Goal: Transaction & Acquisition: Purchase product/service

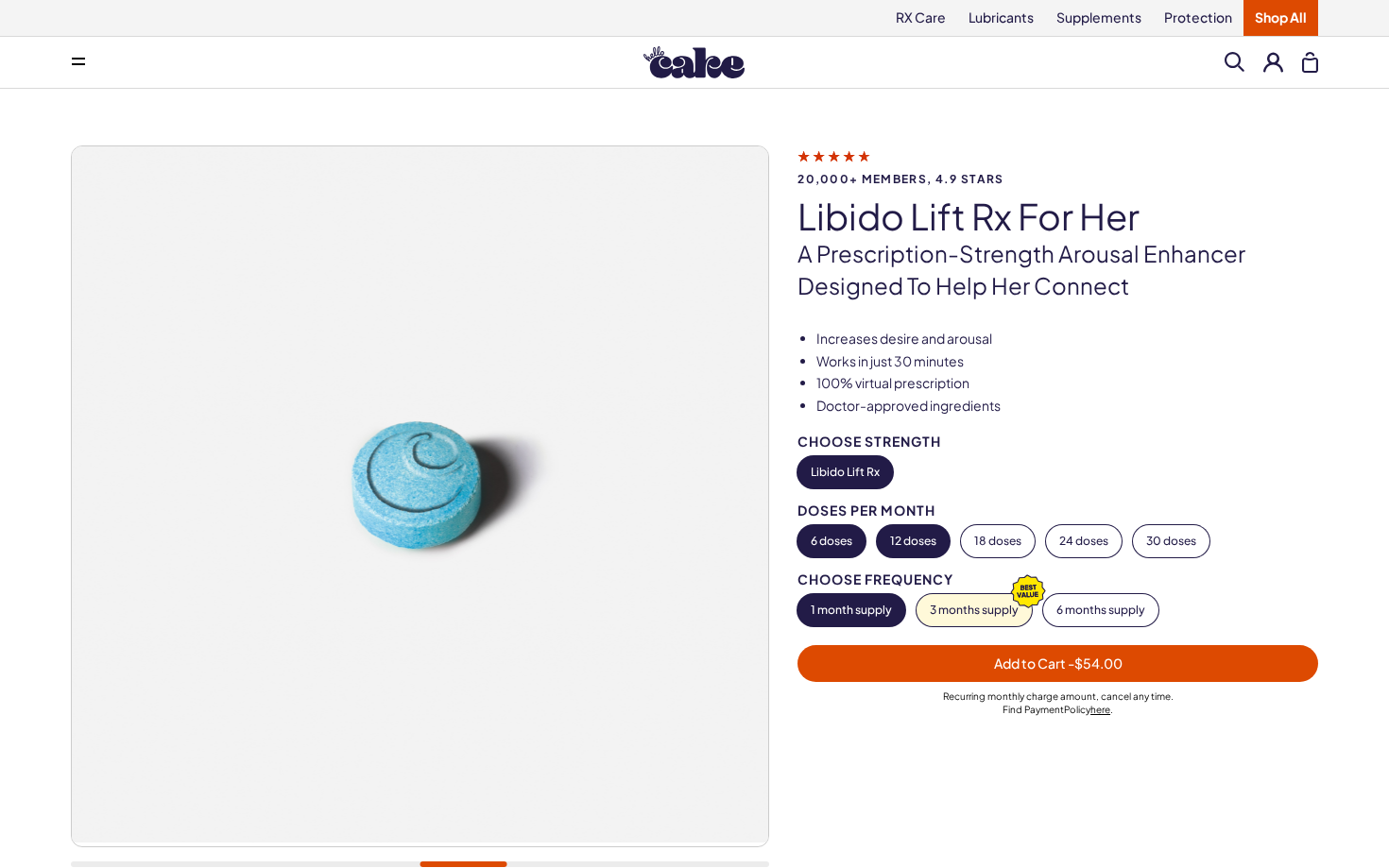
click at [935, 530] on button "12 doses" at bounding box center [914, 541] width 73 height 33
click at [1015, 534] on button "18 doses" at bounding box center [998, 541] width 74 height 33
click at [1076, 532] on button "24 doses" at bounding box center [1083, 541] width 76 height 33
click at [1158, 532] on button "30 doses" at bounding box center [1171, 541] width 77 height 33
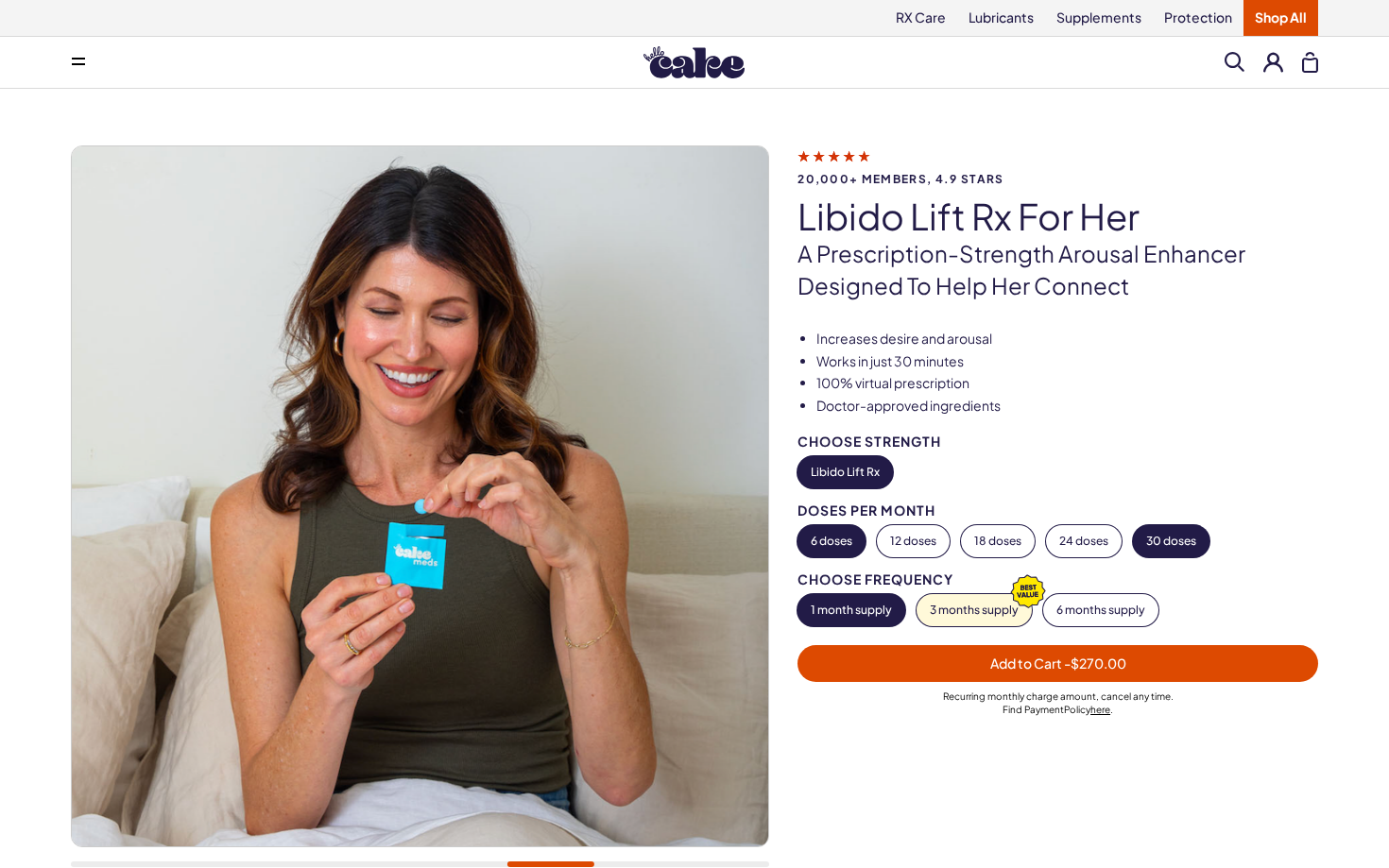
click at [847, 536] on button "6 doses" at bounding box center [831, 541] width 68 height 33
click at [868, 210] on h1 "Libido Lift Rx For Her" at bounding box center [1058, 216] width 521 height 39
click at [698, 61] on img at bounding box center [694, 62] width 102 height 33
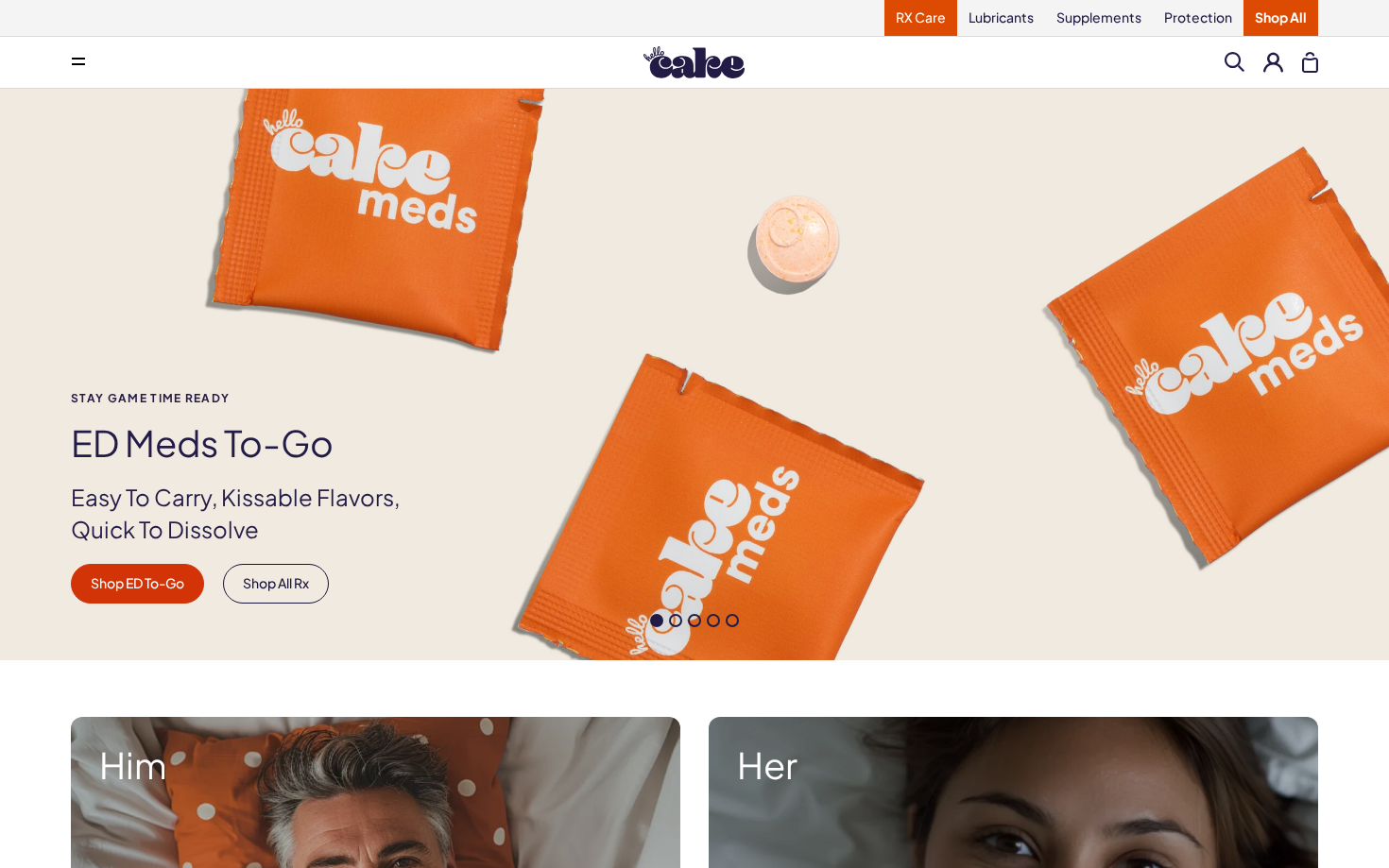
click at [906, 21] on link "RX Care" at bounding box center [921, 18] width 73 height 35
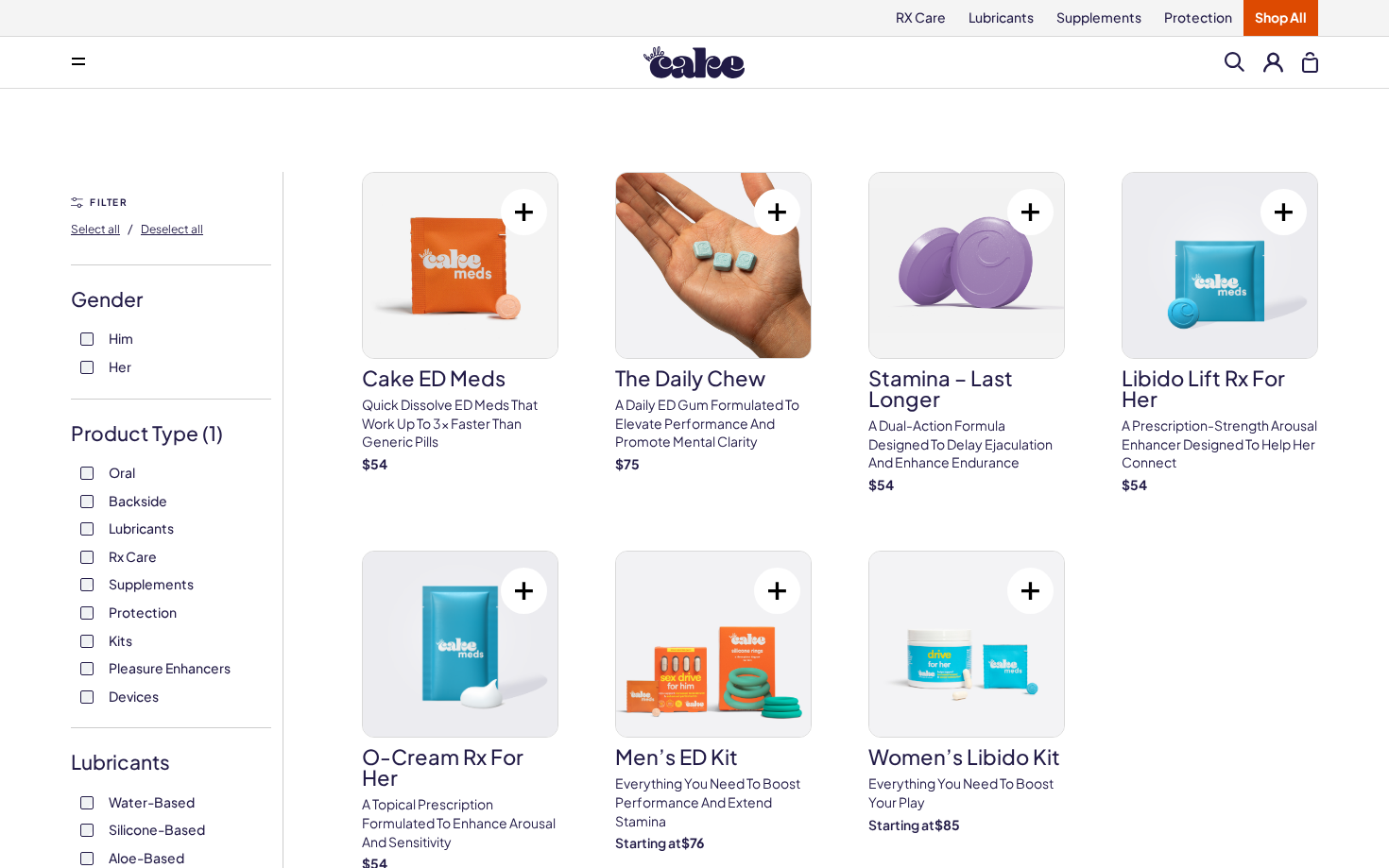
click at [117, 371] on span "Her" at bounding box center [119, 366] width 23 height 25
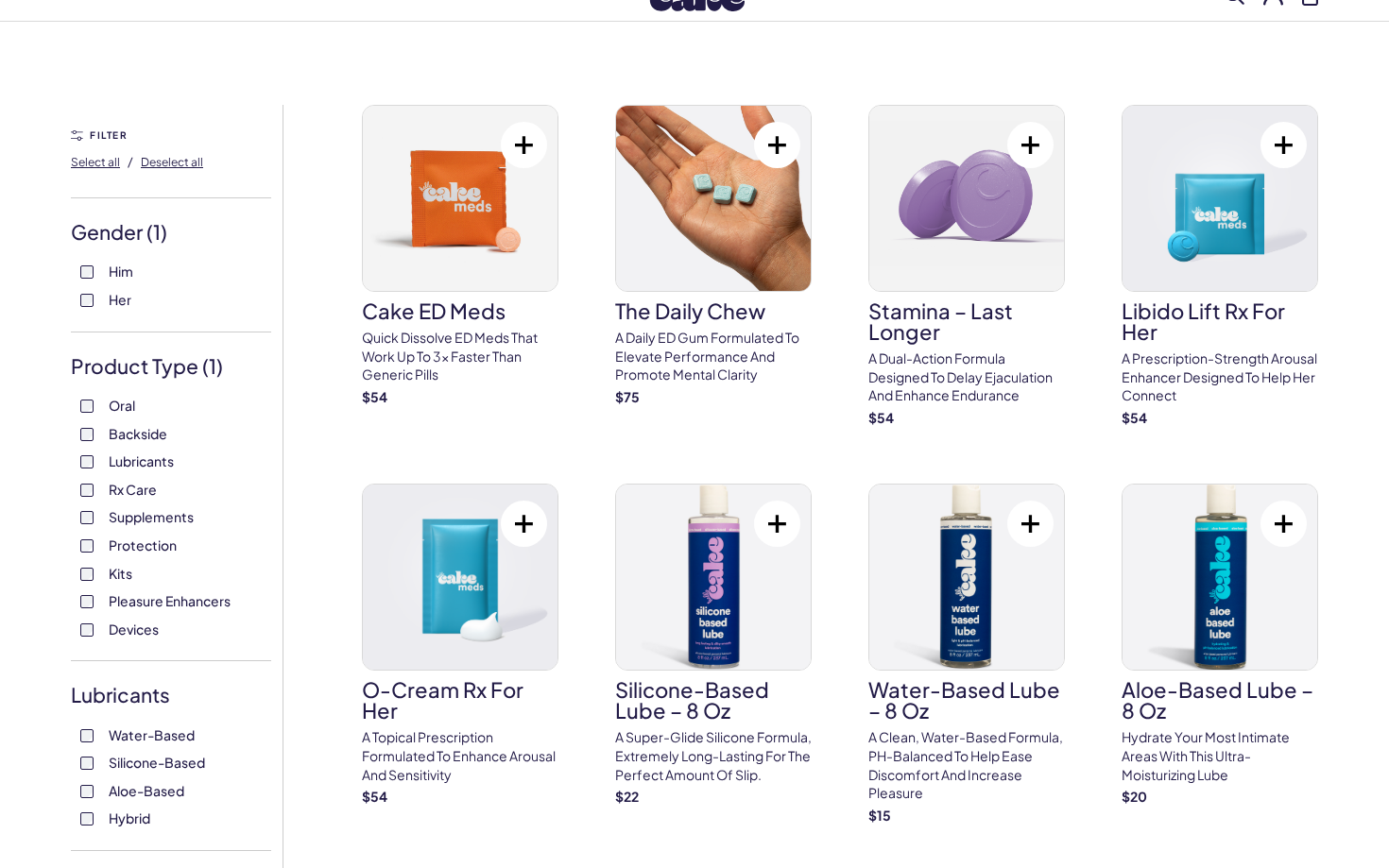
scroll to position [74, 0]
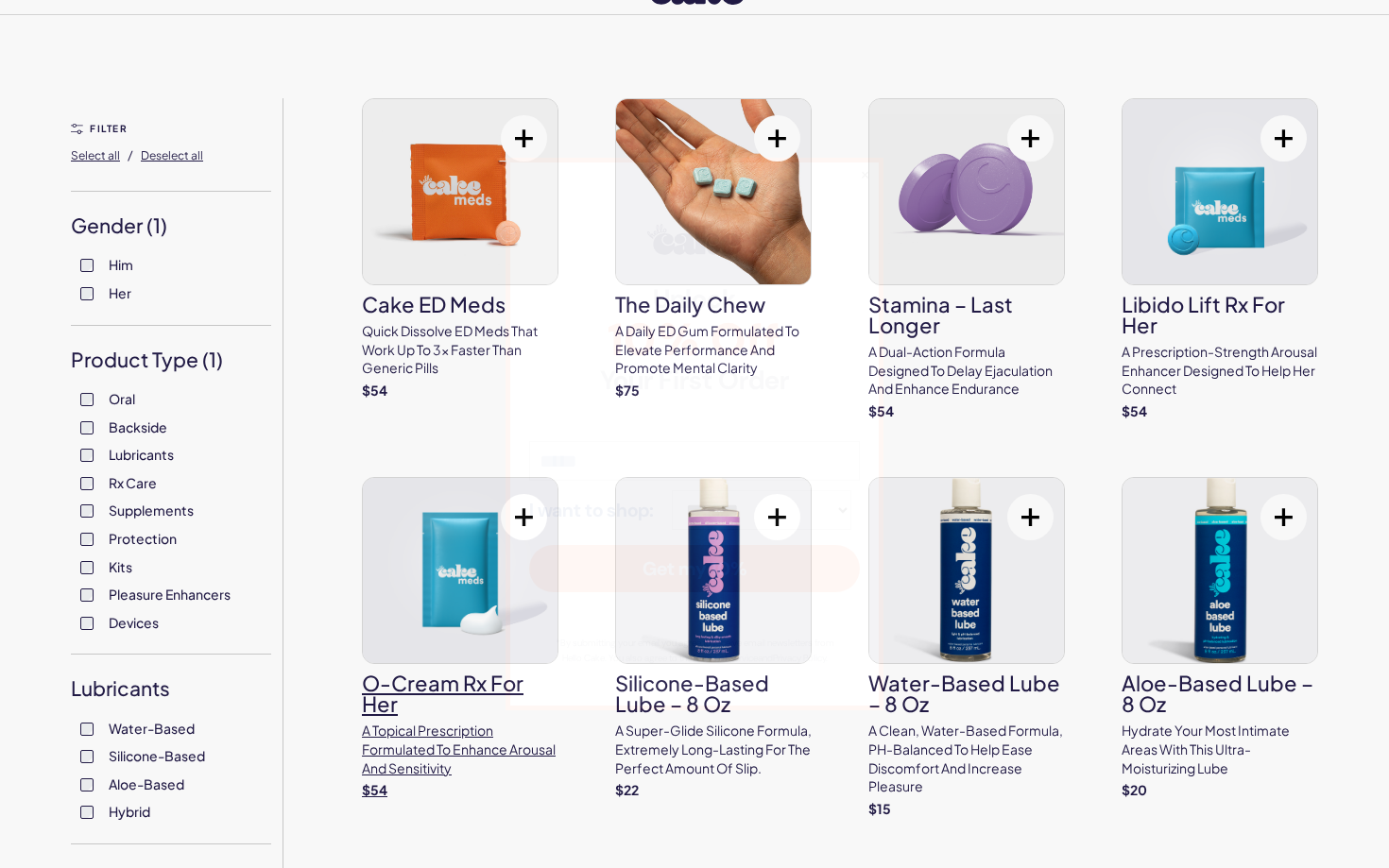
click at [540, 755] on div "**********" at bounding box center [694, 434] width 1389 height 868
click at [490, 720] on link "O-Cream Rx for Her A topical prescription formulated to enhance arousal and sen…" at bounding box center [459, 637] width 196 height 322
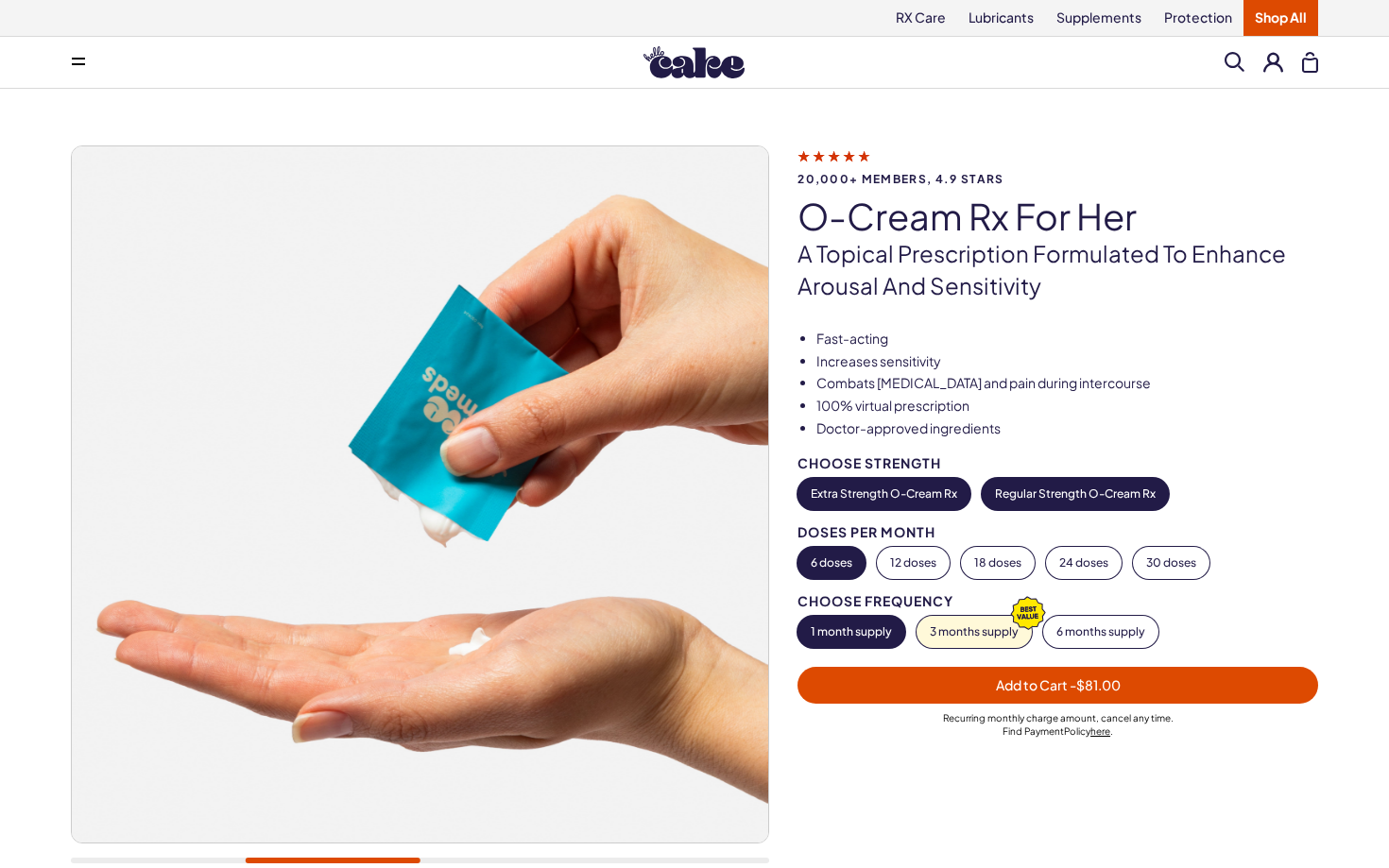
click at [1072, 484] on button "Regular Strength O-Cream Rx" at bounding box center [1076, 494] width 187 height 33
click at [958, 492] on button "Extra Strength O-Cream Rx" at bounding box center [883, 494] width 173 height 33
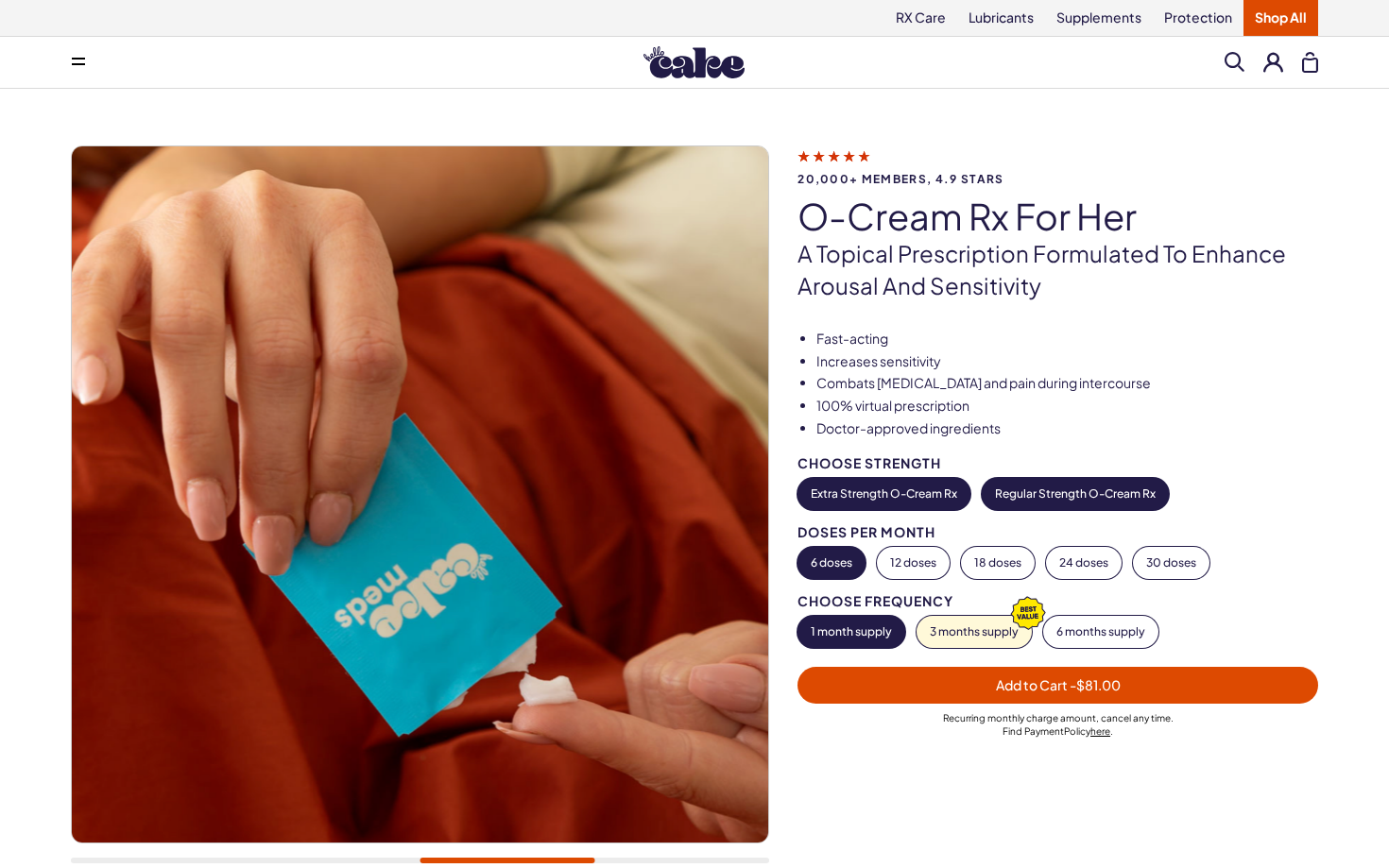
click at [1024, 488] on button "Regular Strength O-Cream Rx" at bounding box center [1076, 494] width 187 height 33
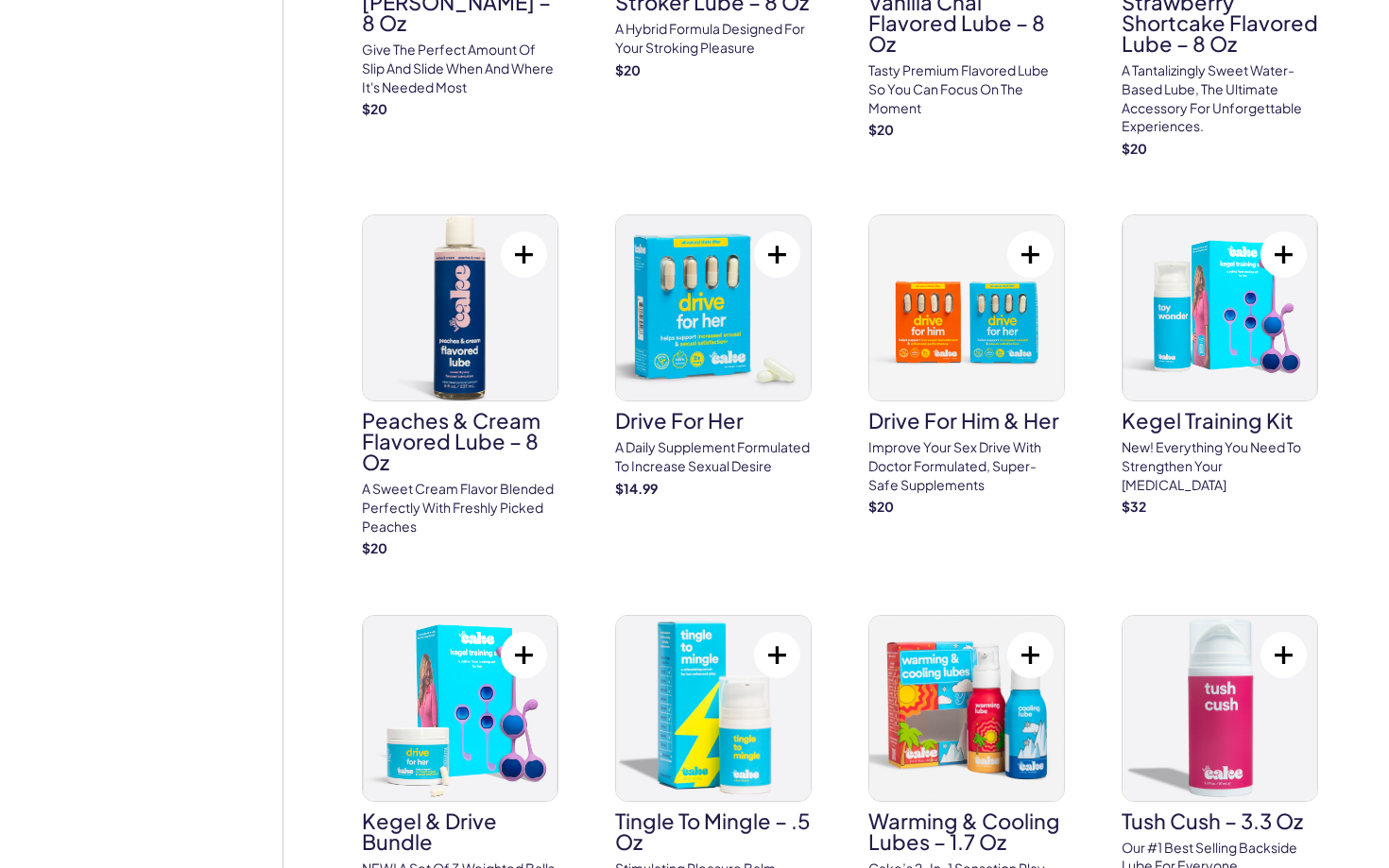
scroll to position [1167, 0]
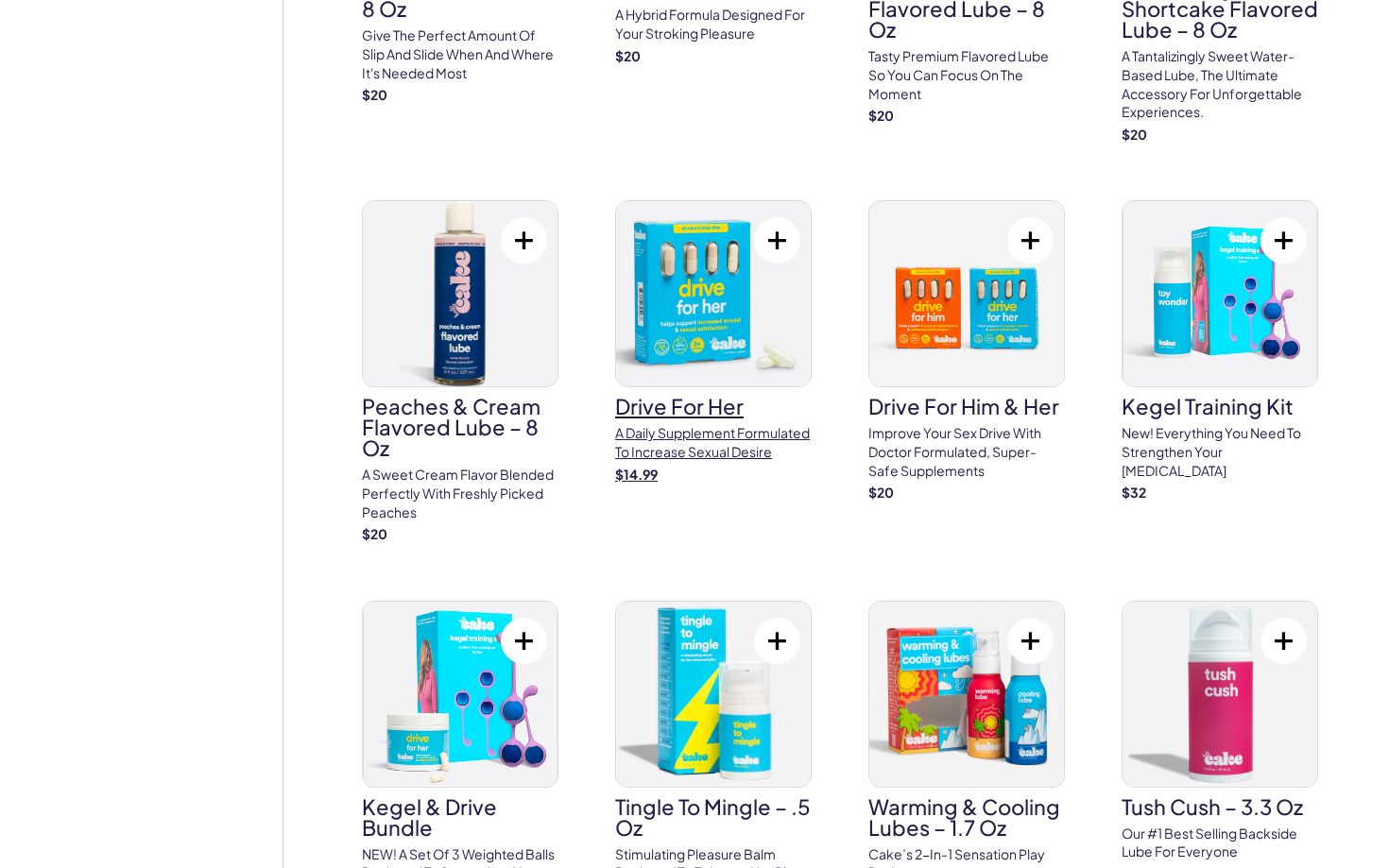
click at [682, 441] on p "A daily supplement formulated to increase sexual desire" at bounding box center [713, 441] width 196 height 36
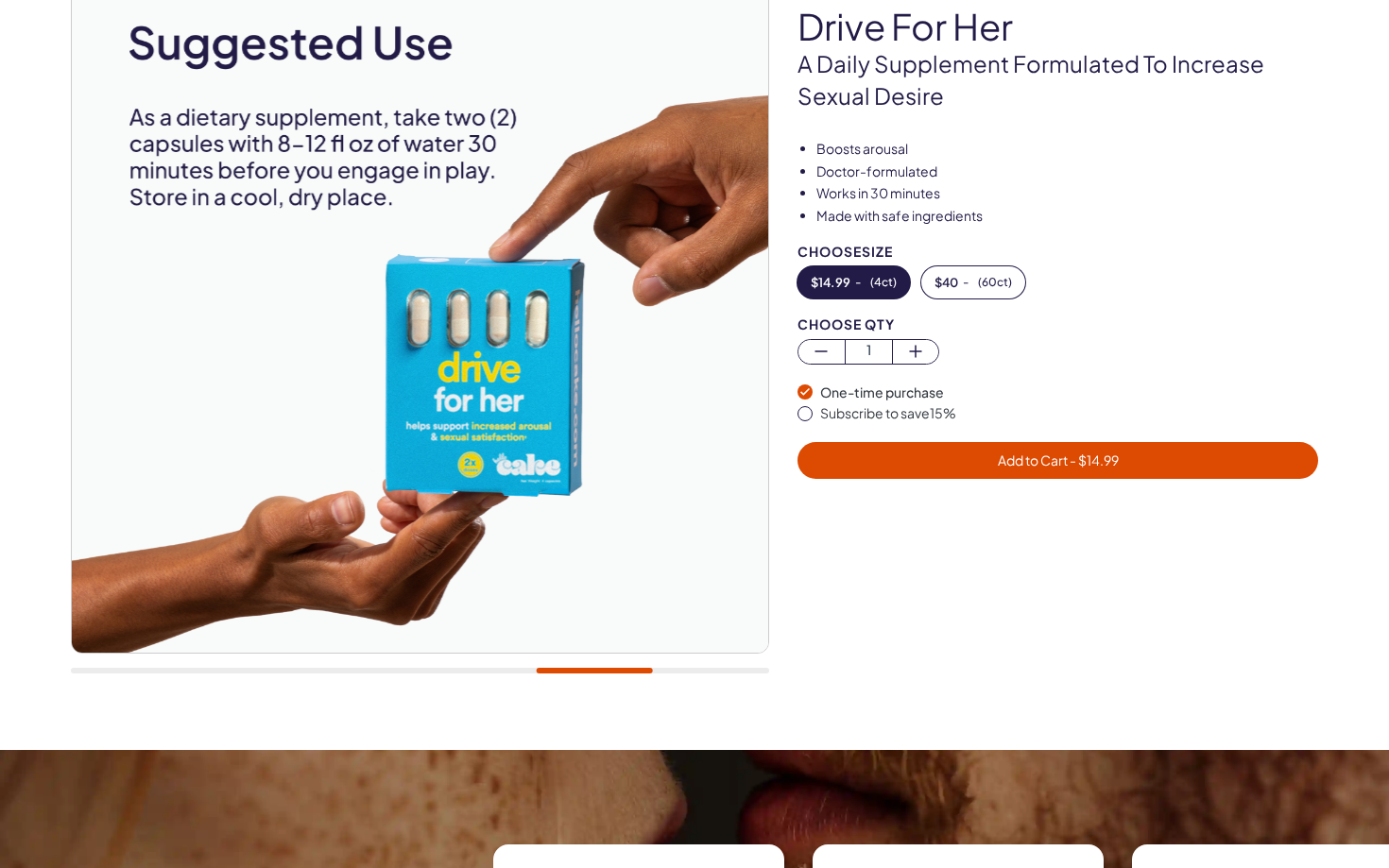
scroll to position [183, 0]
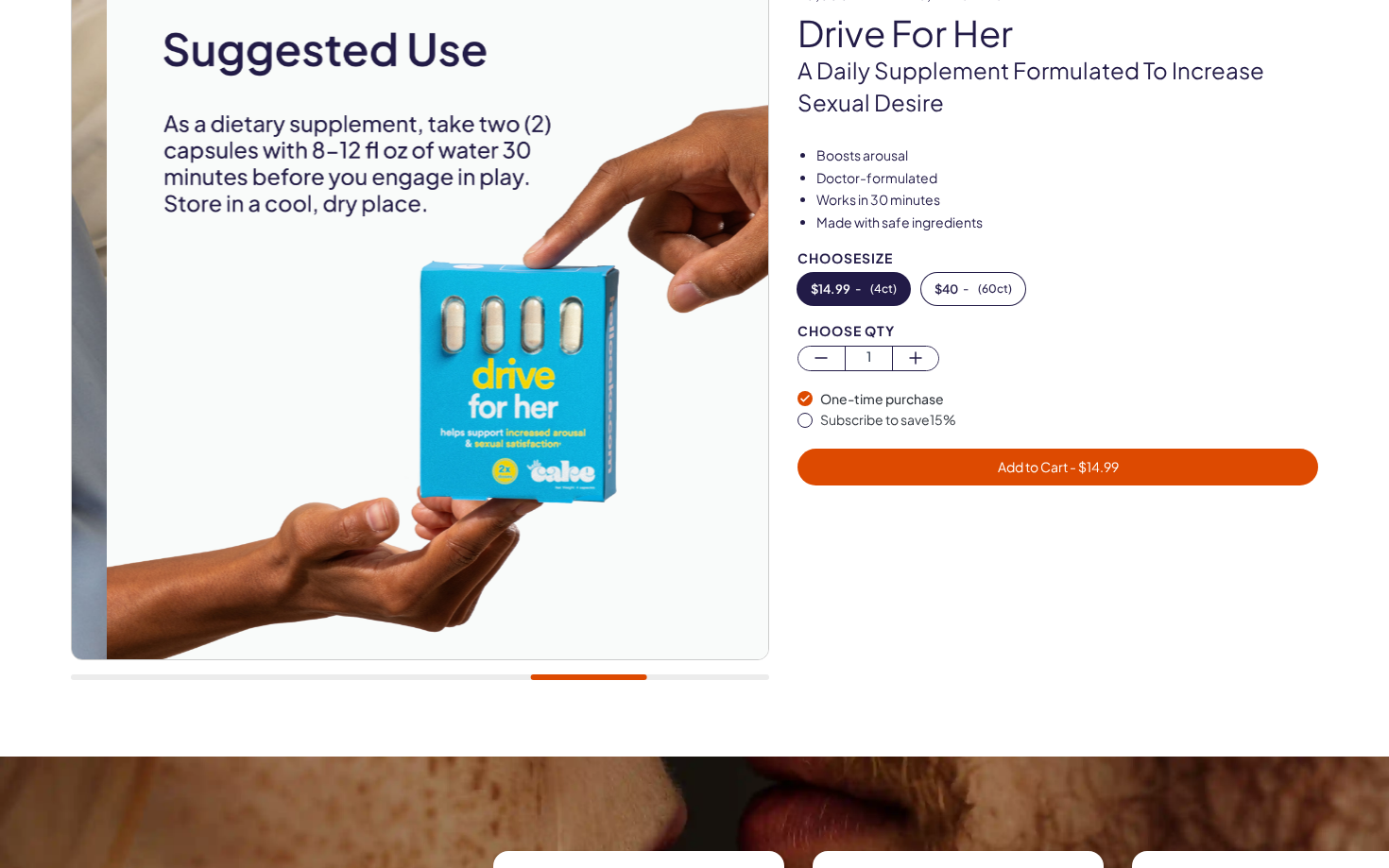
click at [723, 432] on img at bounding box center [453, 311] width 696 height 696
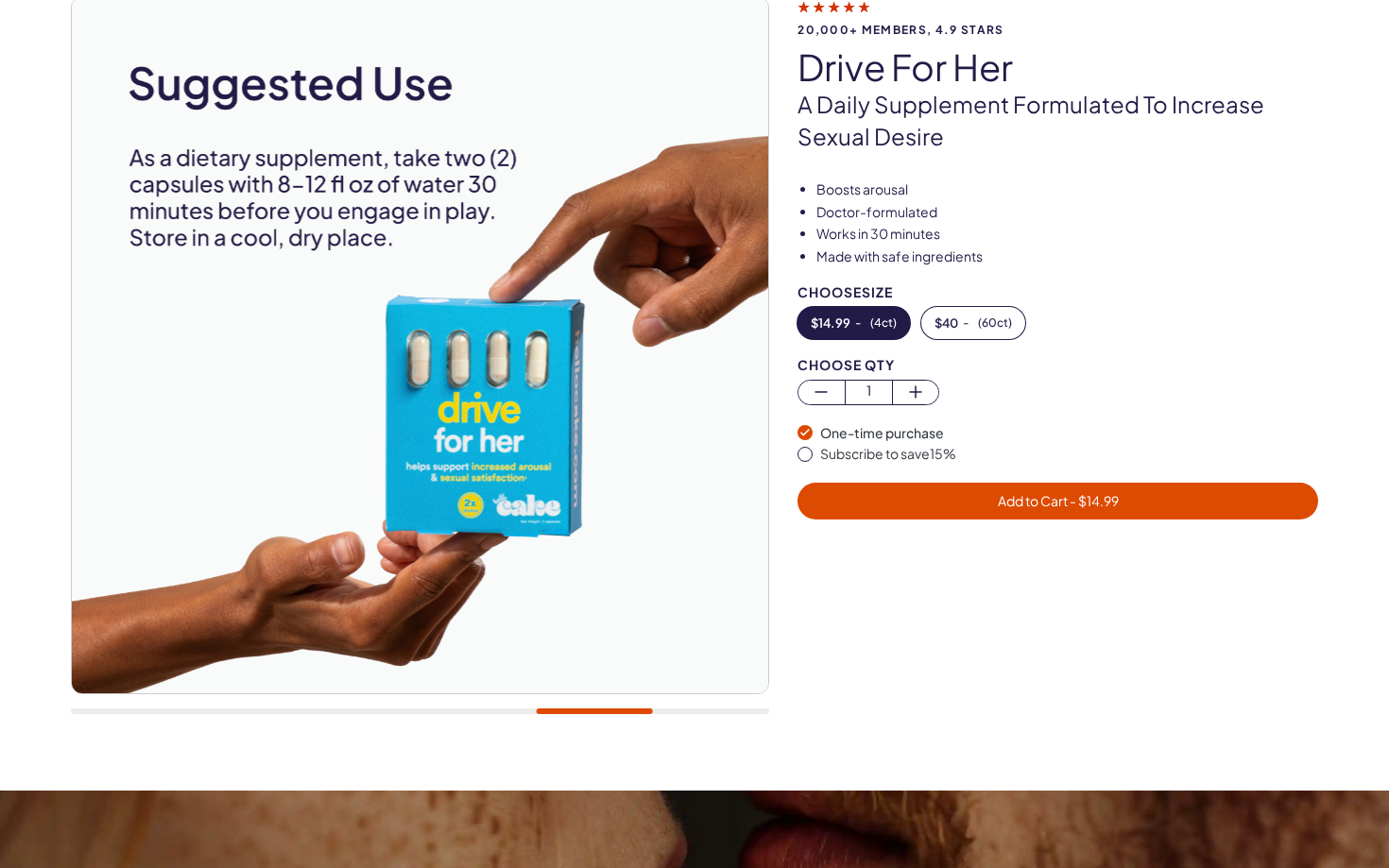
scroll to position [145, 0]
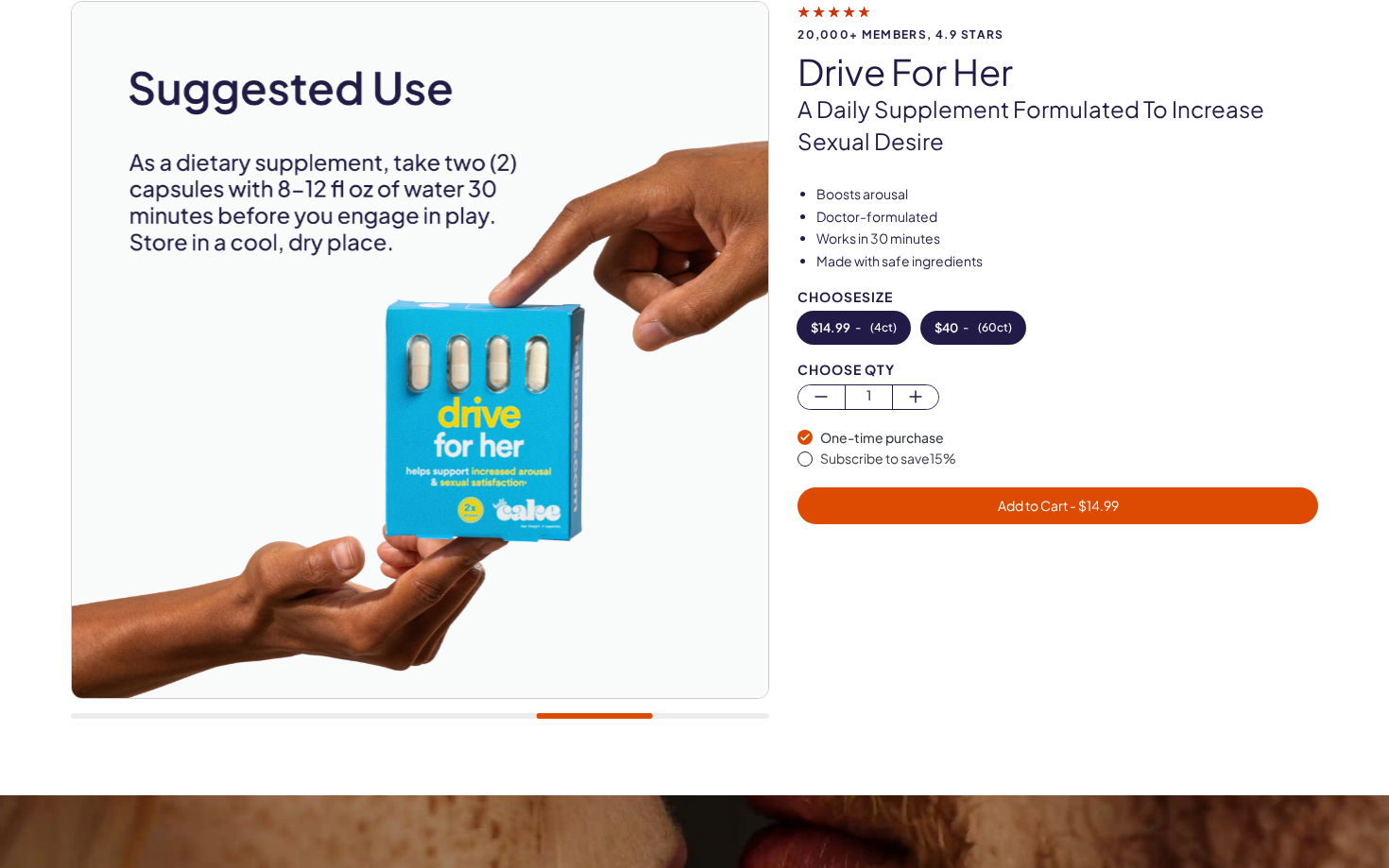
click at [944, 330] on span "$ 40" at bounding box center [946, 327] width 24 height 13
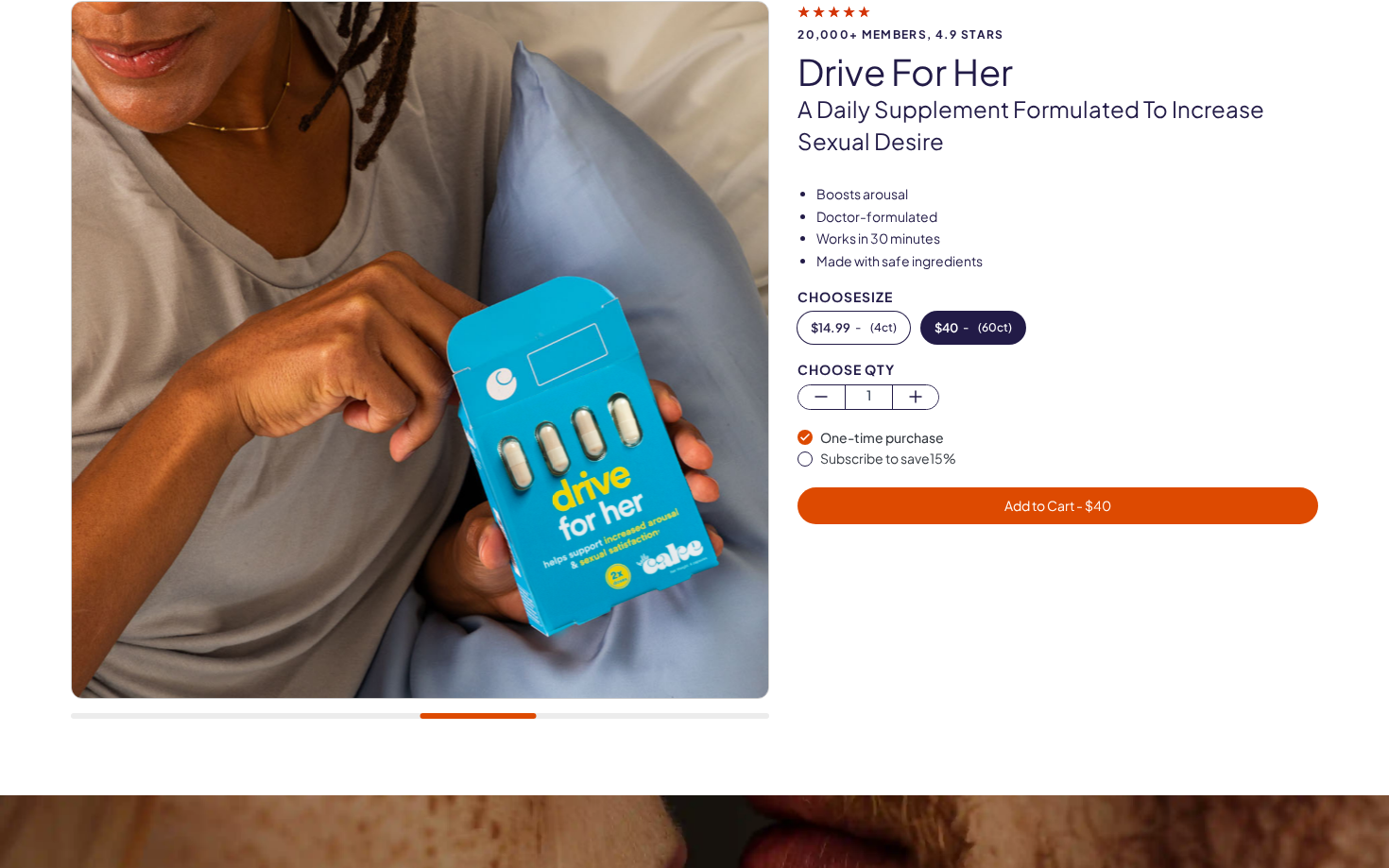
click at [1005, 502] on span "Add to Cart - $ 40" at bounding box center [1058, 504] width 106 height 17
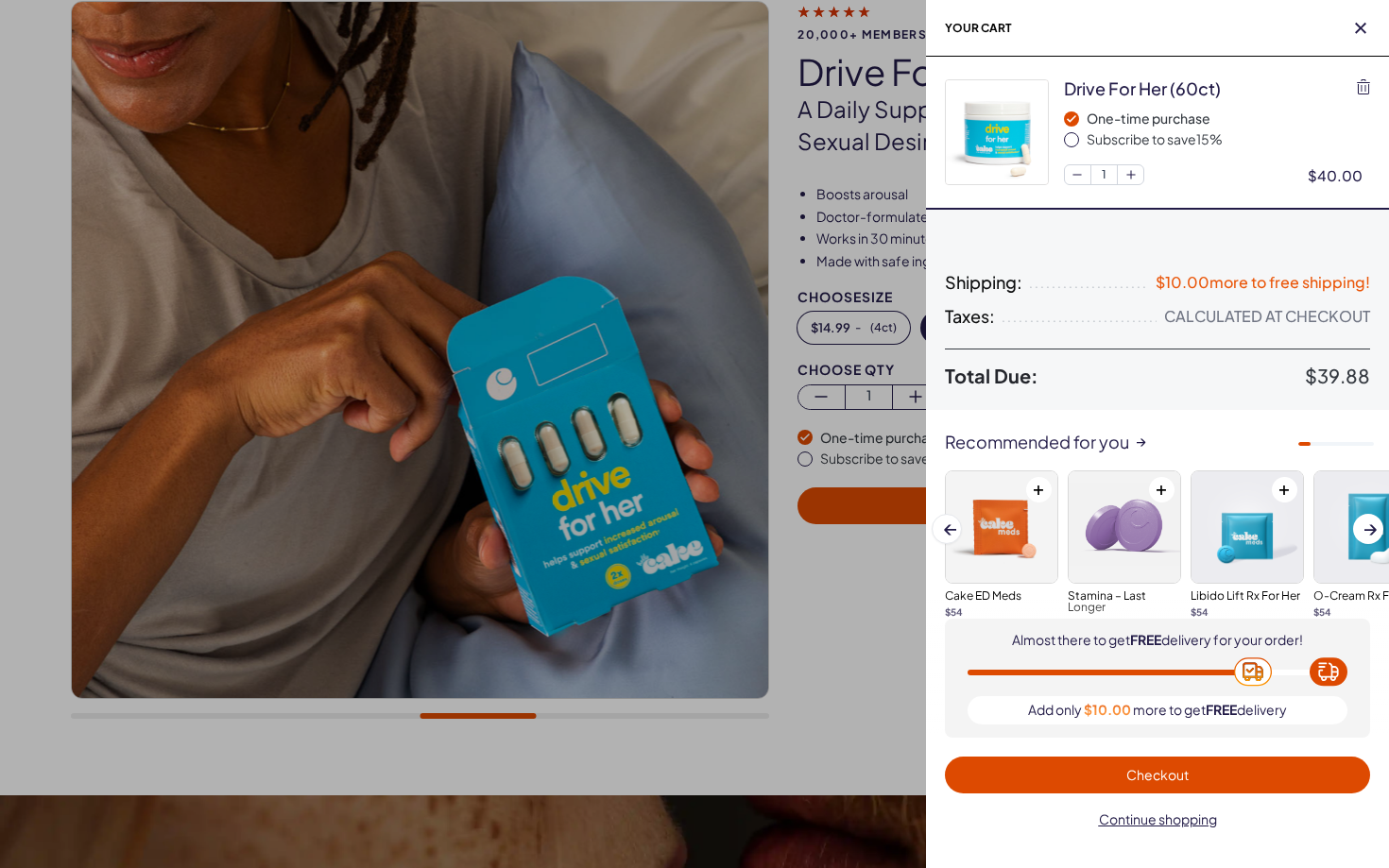
scroll to position [0, 0]
click at [987, 102] on img at bounding box center [998, 131] width 103 height 103
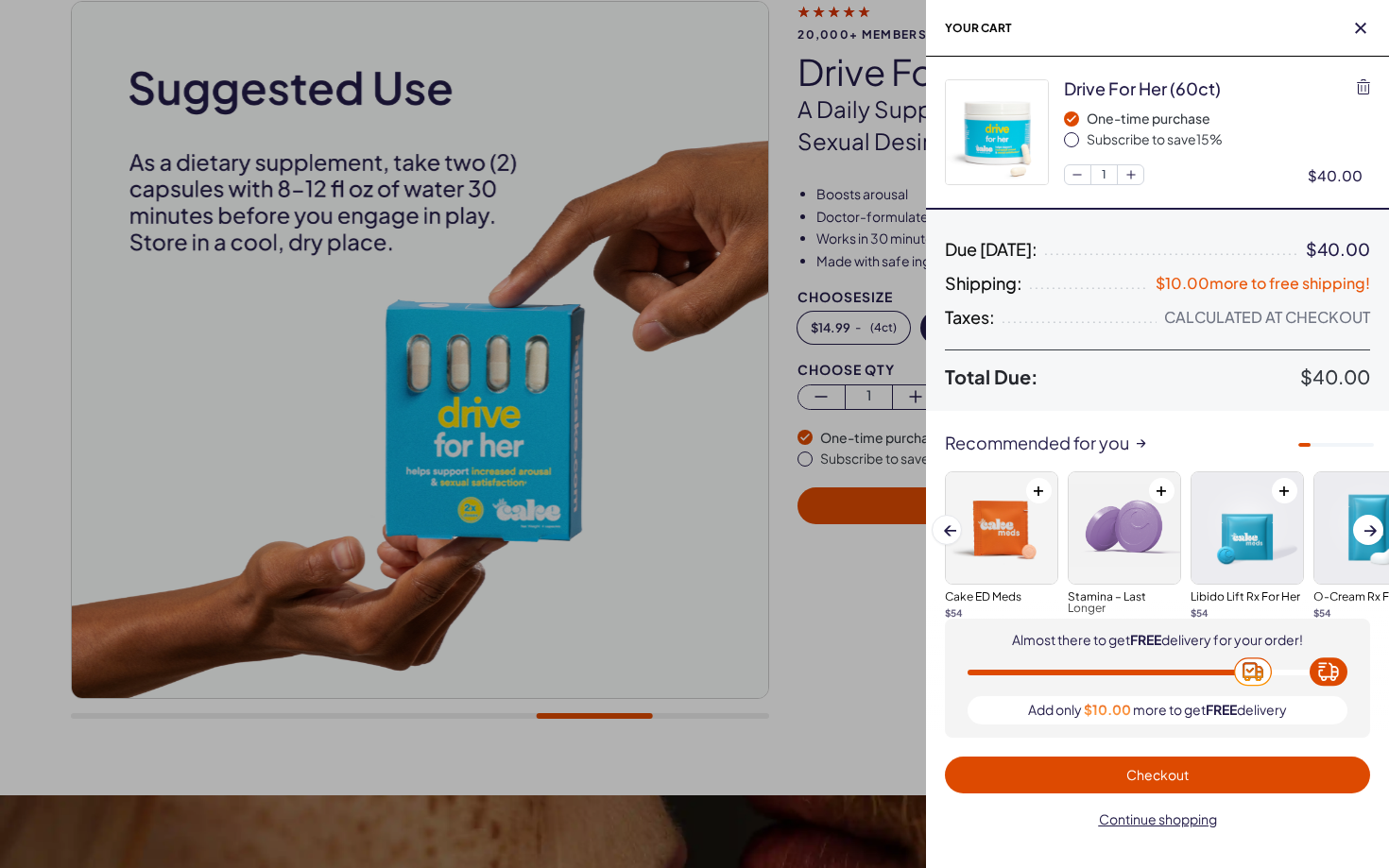
click at [846, 227] on div at bounding box center [694, 434] width 1389 height 868
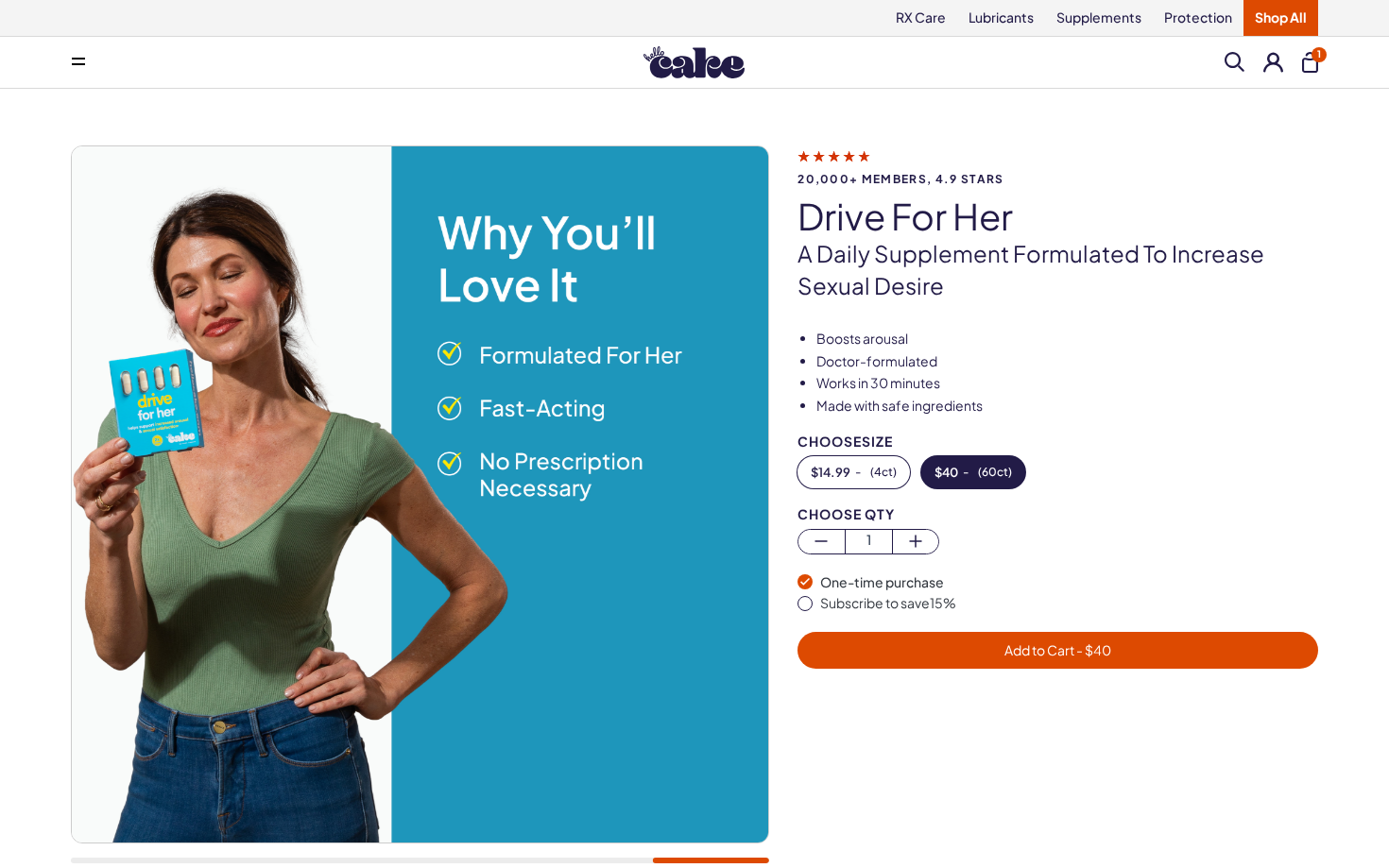
click at [88, 70] on button at bounding box center [78, 62] width 37 height 37
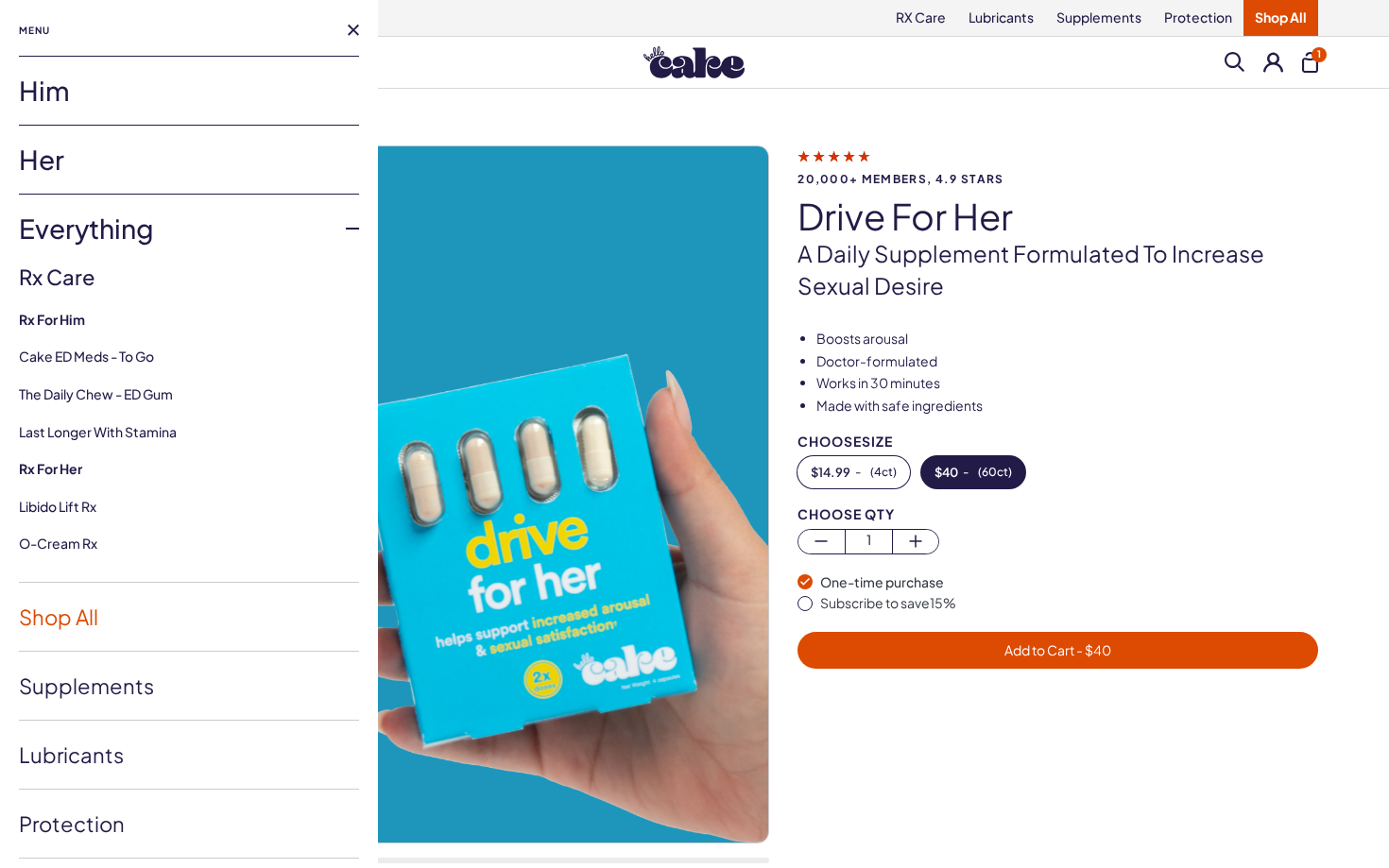
click at [87, 603] on link "Shop All" at bounding box center [188, 616] width 340 height 68
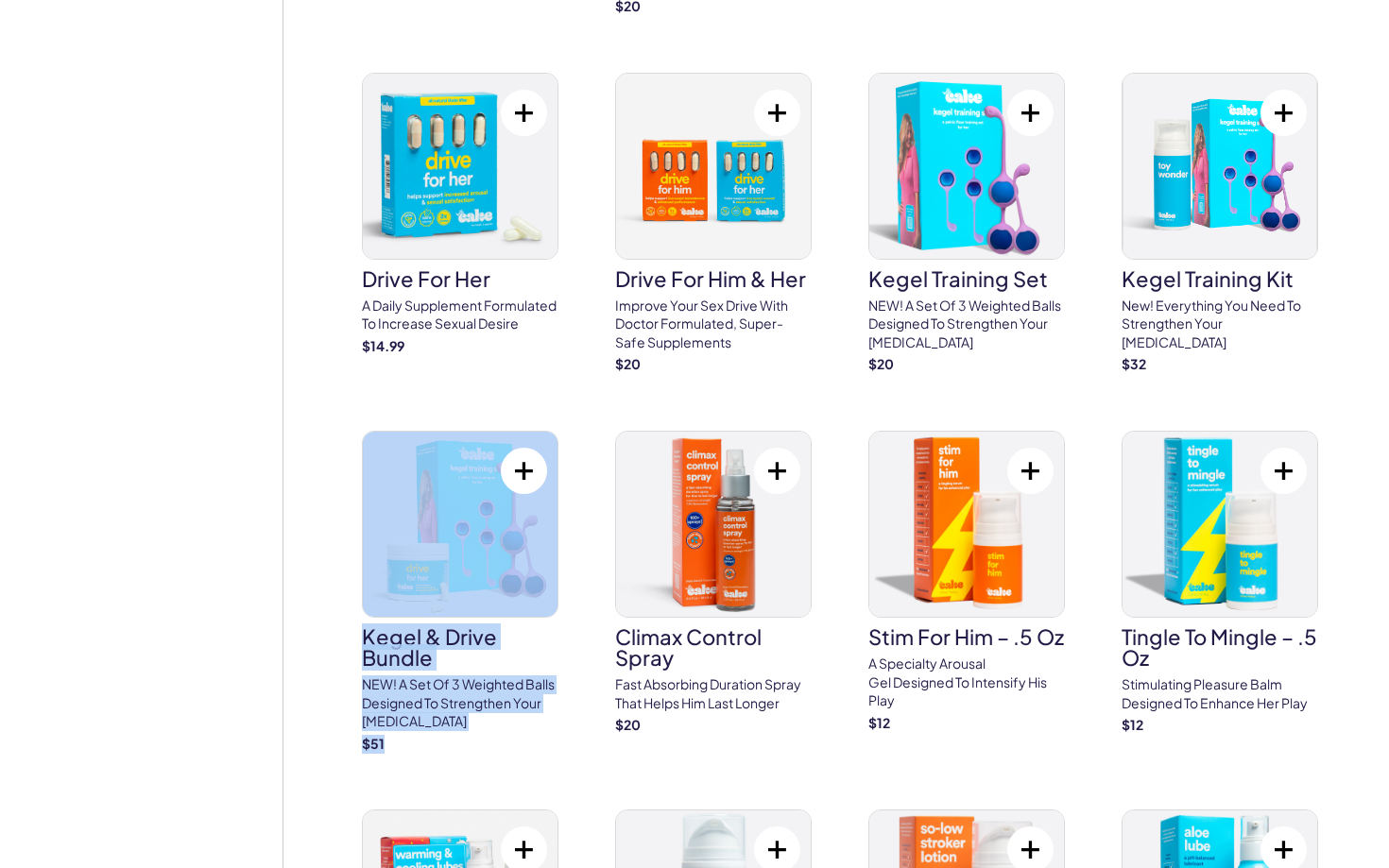
scroll to position [1673, 0]
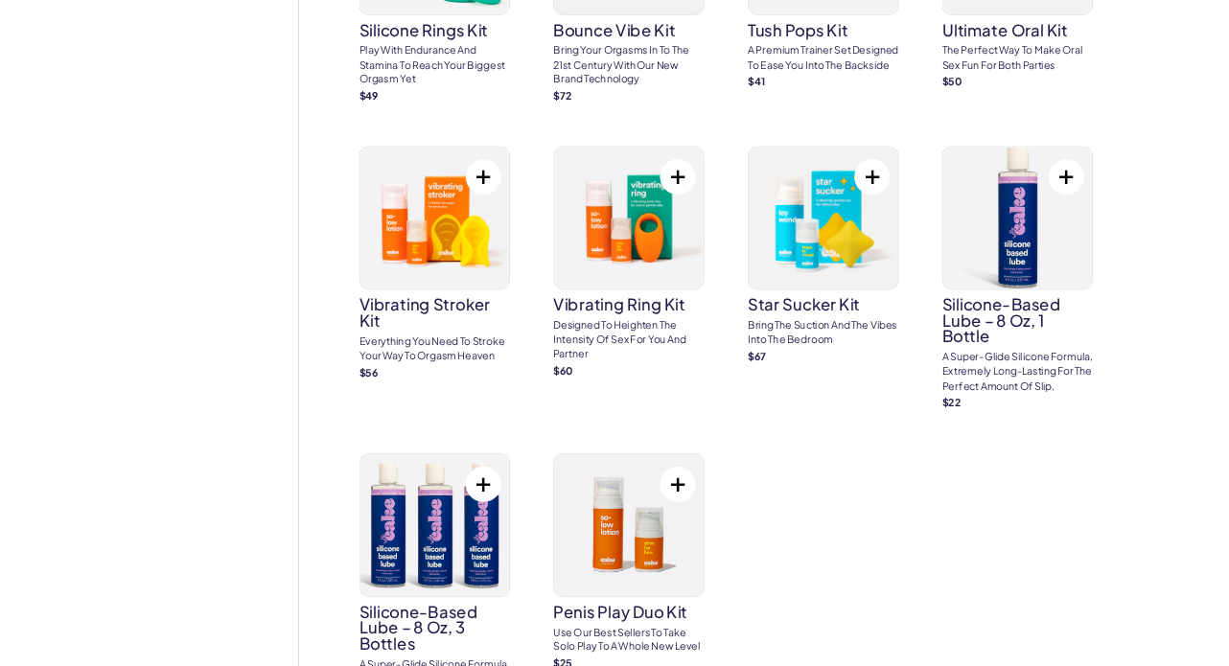
scroll to position [7356, 0]
